Goal: Task Accomplishment & Management: Use online tool/utility

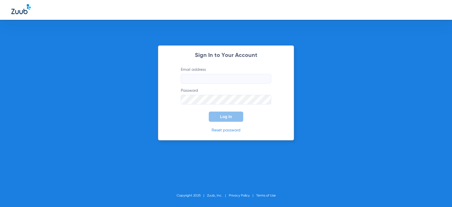
click at [198, 77] on input "Email address" at bounding box center [226, 79] width 90 height 10
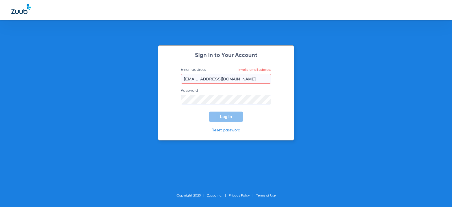
click at [270, 78] on input "[EMAIL_ADDRESS][DOMAIN_NAME]" at bounding box center [226, 79] width 90 height 10
click at [269, 79] on input "[EMAIL_ADDRESS][DOMAIN_NAME]" at bounding box center [226, 79] width 90 height 10
drag, startPoint x: 271, startPoint y: 77, endPoint x: 176, endPoint y: 76, distance: 94.4
click at [176, 76] on form "Email address Invalid email address CHARLEENCONTOS13@MYDENTALMAILCOM Password L…" at bounding box center [225, 94] width 107 height 55
drag, startPoint x: 201, startPoint y: 77, endPoint x: 140, endPoint y: 72, distance: 60.7
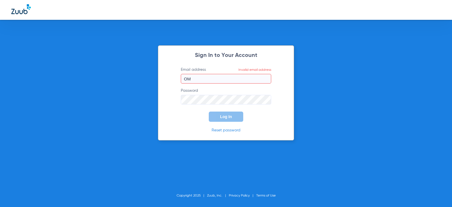
click at [140, 72] on div "Sign In to Your Account Email address Invalid email address OM Password Log In …" at bounding box center [226, 103] width 452 height 207
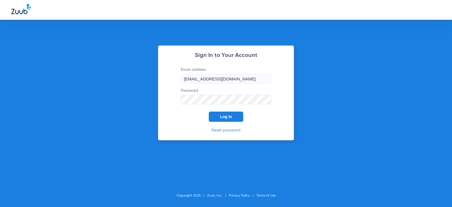
type input "[EMAIL_ADDRESS][DOMAIN_NAME]"
click at [222, 115] on span "Log In" at bounding box center [226, 116] width 12 height 5
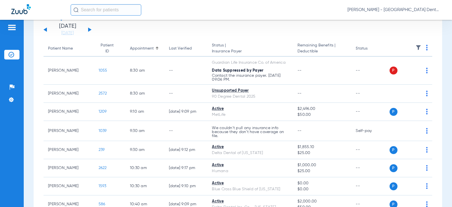
scroll to position [28, 0]
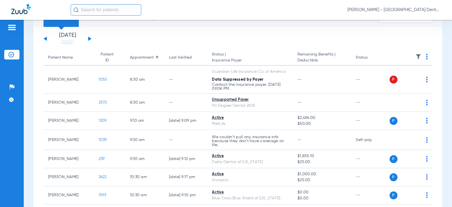
click at [89, 38] on button at bounding box center [89, 38] width 3 height 4
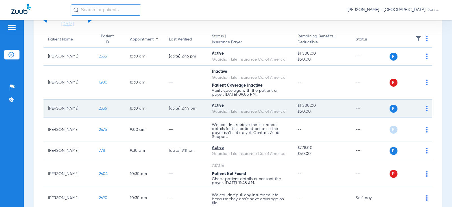
scroll to position [57, 0]
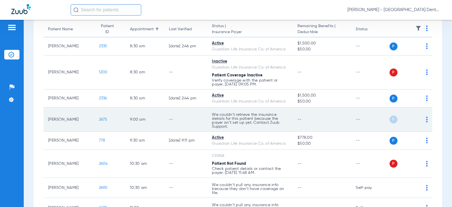
click at [426, 120] on img at bounding box center [427, 119] width 2 height 6
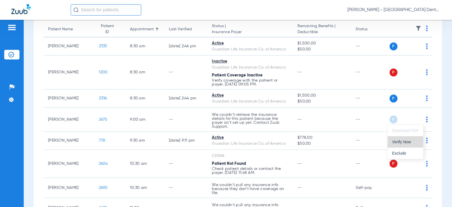
click at [397, 141] on span "Verify Now" at bounding box center [405, 142] width 27 height 4
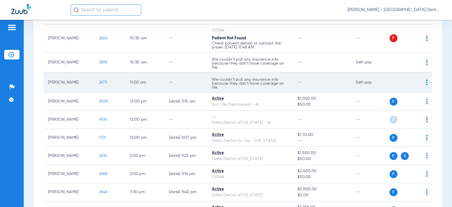
scroll to position [198, 0]
